Goal: Information Seeking & Learning: Learn about a topic

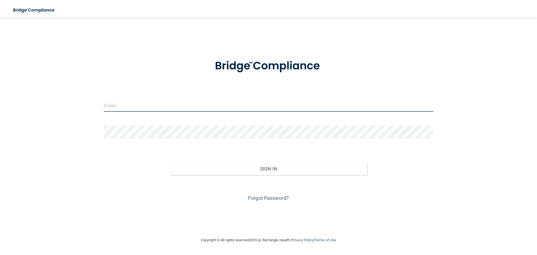
click at [157, 101] on input "email" at bounding box center [268, 105] width 329 height 13
type input "[EMAIL_ADDRESS][DOMAIN_NAME]"
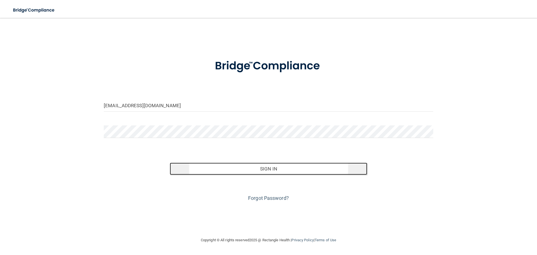
click at [256, 169] on button "Sign In" at bounding box center [269, 168] width 198 height 12
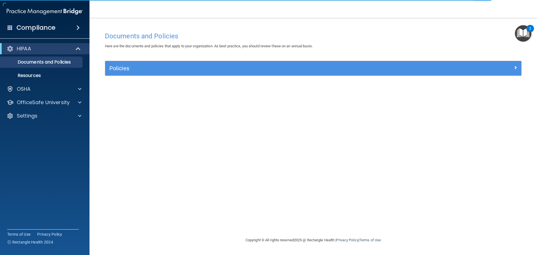
click at [37, 28] on h4 "Compliance" at bounding box center [35, 28] width 39 height 8
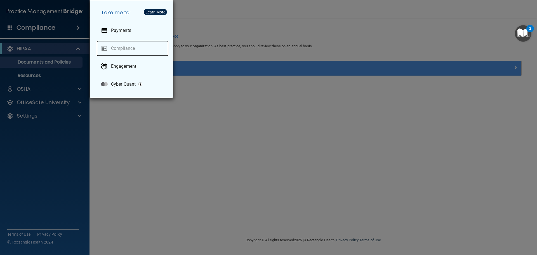
click at [129, 47] on link "Compliance" at bounding box center [132, 49] width 72 height 16
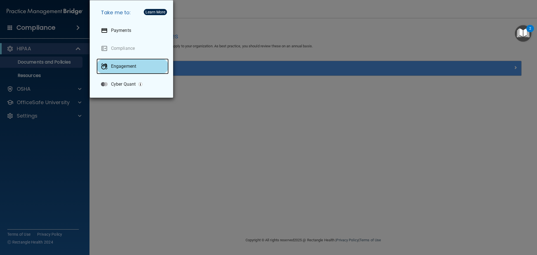
click at [113, 68] on p "Engagement" at bounding box center [123, 66] width 25 height 6
click at [121, 106] on div "Take me to: Payments Compliance Engagement Cyber Quant" at bounding box center [268, 127] width 537 height 255
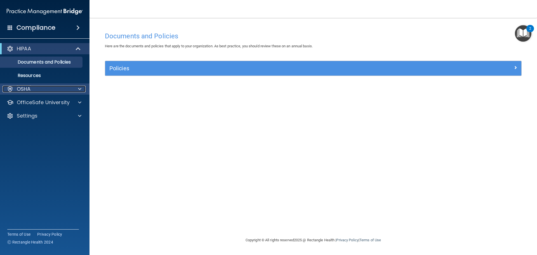
click at [56, 92] on div "OSHA" at bounding box center [37, 89] width 69 height 7
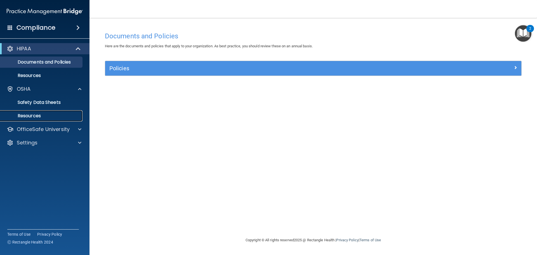
click at [42, 115] on p "Resources" at bounding box center [42, 116] width 76 height 6
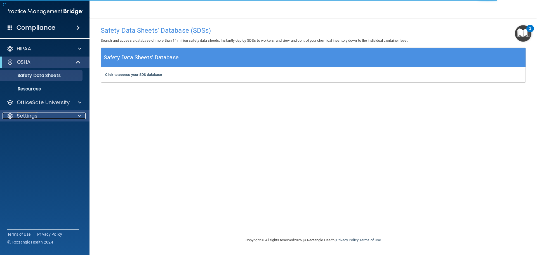
click at [46, 115] on div "Settings" at bounding box center [37, 115] width 69 height 7
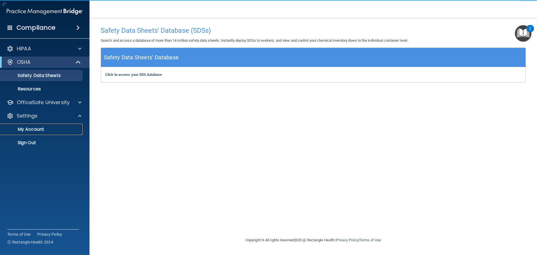
click at [44, 131] on p "My Account" at bounding box center [42, 129] width 76 height 6
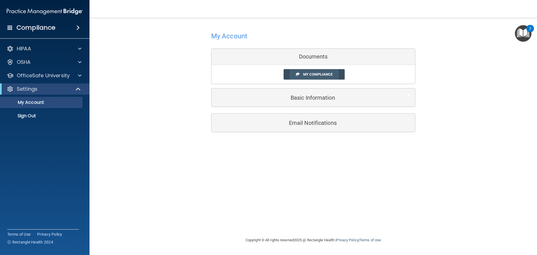
click at [330, 73] on span "My Compliance" at bounding box center [317, 74] width 29 height 4
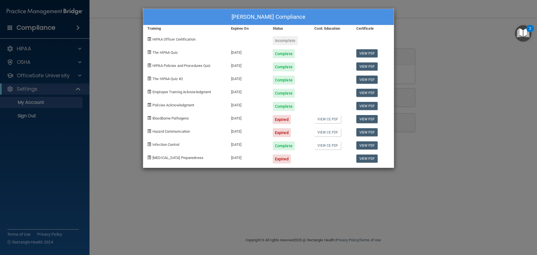
click at [281, 119] on div "Expired" at bounding box center [282, 119] width 18 height 9
click at [236, 117] on div "08/08/2025" at bounding box center [248, 117] width 42 height 13
click at [328, 120] on link "View CE PDF" at bounding box center [327, 119] width 27 height 8
click at [413, 158] on div "NOAH SHIRCLIFF's Compliance Training Expires On Status Cont. Education Certific…" at bounding box center [268, 127] width 537 height 255
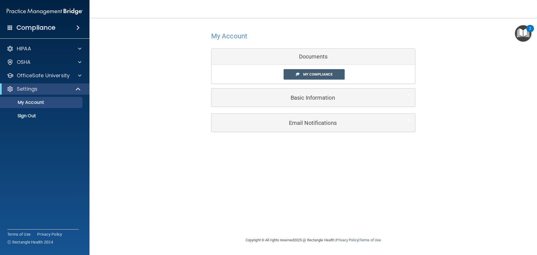
click at [26, 25] on h4 "Compliance" at bounding box center [35, 28] width 39 height 8
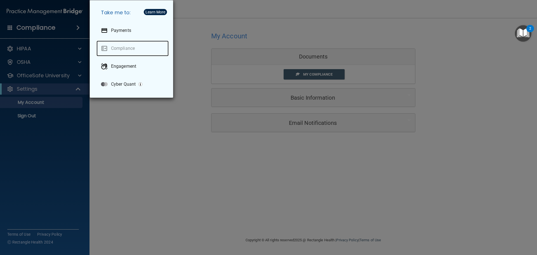
click at [134, 46] on link "Compliance" at bounding box center [132, 49] width 72 height 16
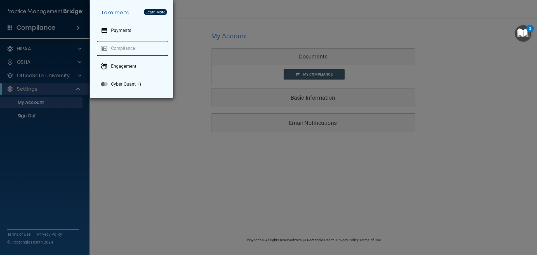
click at [134, 46] on link "Compliance" at bounding box center [132, 49] width 72 height 16
click at [122, 49] on link "Compliance" at bounding box center [132, 49] width 72 height 16
click at [121, 49] on link "Compliance" at bounding box center [132, 49] width 72 height 16
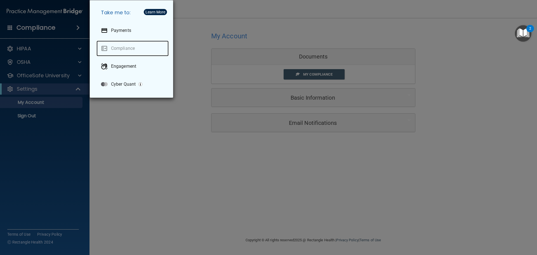
click at [121, 49] on link "Compliance" at bounding box center [132, 49] width 72 height 16
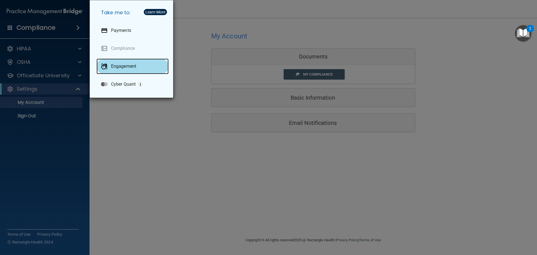
click at [120, 64] on p "Engagement" at bounding box center [123, 66] width 25 height 6
click at [193, 124] on div "Take me to: Payments Compliance Engagement Cyber Quant" at bounding box center [268, 127] width 537 height 255
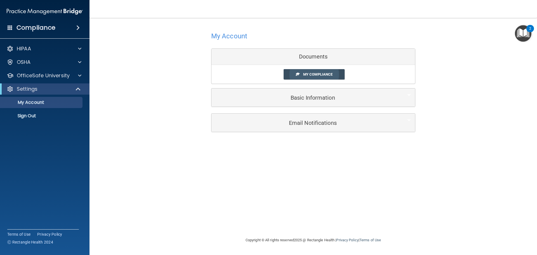
click at [305, 77] on link "My Compliance" at bounding box center [313, 74] width 61 height 10
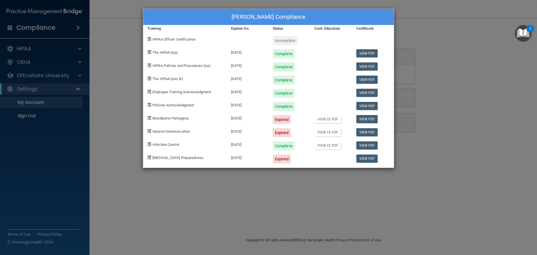
click at [166, 119] on span "Bloodborne Pathogens" at bounding box center [170, 118] width 36 height 4
click at [282, 121] on div "Expired" at bounding box center [282, 119] width 18 height 9
click at [335, 120] on link "View CE PDF" at bounding box center [327, 119] width 27 height 8
click at [320, 28] on div "Cont. Education" at bounding box center [331, 28] width 42 height 7
click at [419, 91] on div "NOAH SHIRCLIFF's Compliance Training Expires On Status Cont. Education Certific…" at bounding box center [268, 127] width 537 height 255
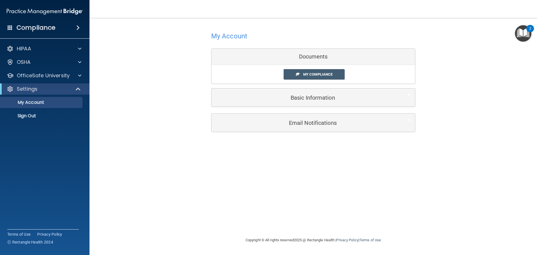
click at [76, 27] on span at bounding box center [77, 27] width 3 height 7
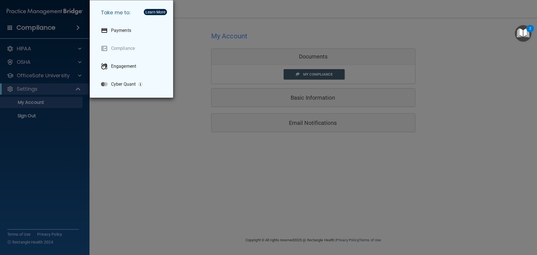
click at [65, 56] on div "Take me to: Payments Compliance Engagement Cyber Quant" at bounding box center [268, 127] width 537 height 255
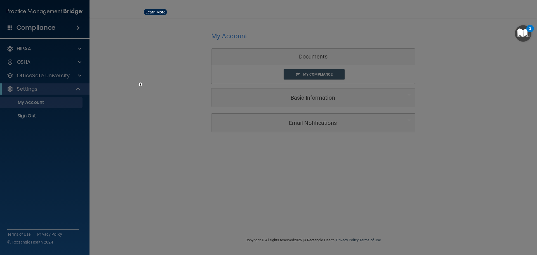
click at [62, 48] on div at bounding box center [268, 127] width 537 height 255
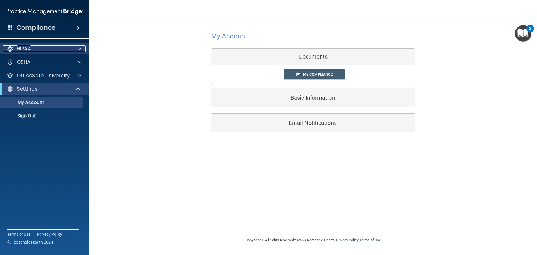
click at [76, 47] on div at bounding box center [79, 48] width 14 height 7
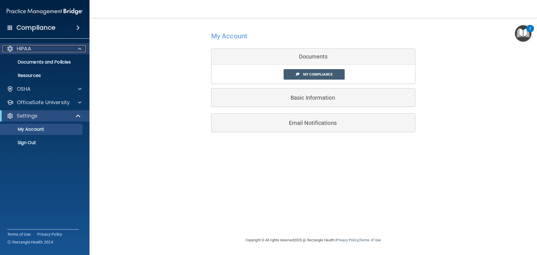
click at [76, 47] on div at bounding box center [79, 48] width 14 height 7
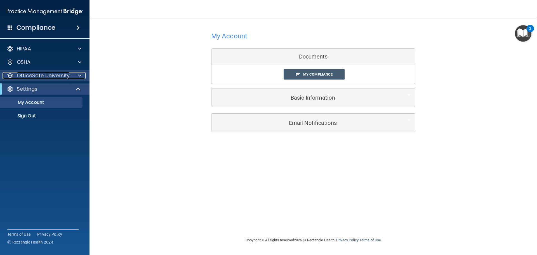
click at [55, 76] on p "OfficeSafe University" at bounding box center [43, 75] width 53 height 7
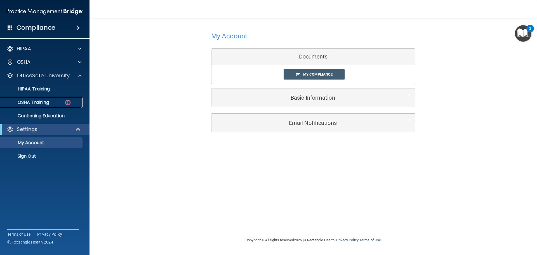
click at [56, 104] on div "OSHA Training" at bounding box center [42, 103] width 76 height 6
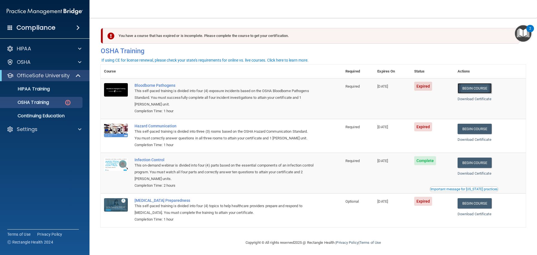
click at [489, 91] on link "Begin Course" at bounding box center [474, 88] width 34 height 10
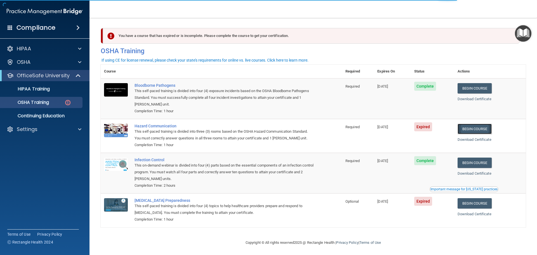
click at [475, 130] on link "Begin Course" at bounding box center [474, 129] width 34 height 10
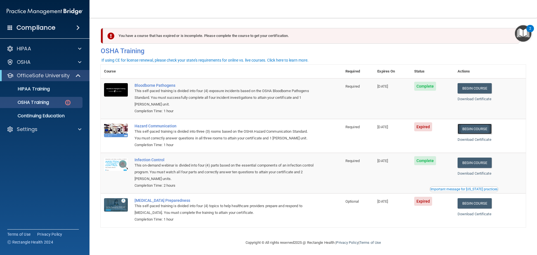
click at [475, 132] on link "Begin Course" at bounding box center [474, 129] width 34 height 10
click at [468, 129] on link "Begin Course" at bounding box center [474, 129] width 34 height 10
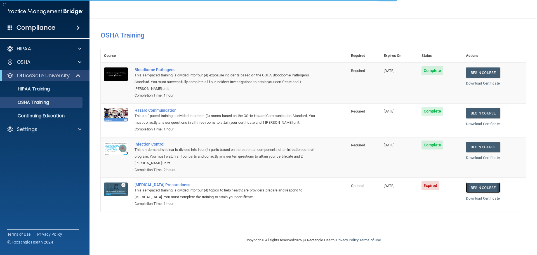
click at [477, 187] on link "Begin Course" at bounding box center [483, 187] width 34 height 10
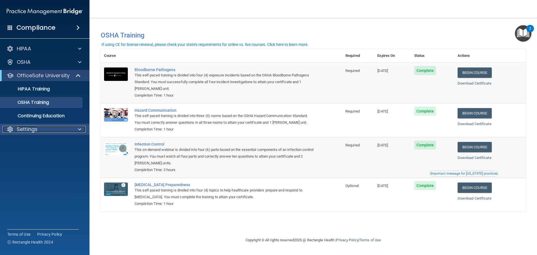
click at [15, 128] on div "Settings" at bounding box center [37, 129] width 69 height 7
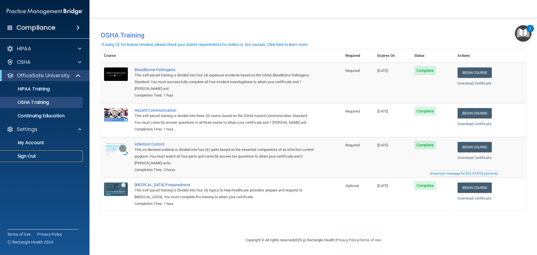
click at [33, 154] on p "Sign Out" at bounding box center [42, 156] width 76 height 6
